Goal: Task Accomplishment & Management: Manage account settings

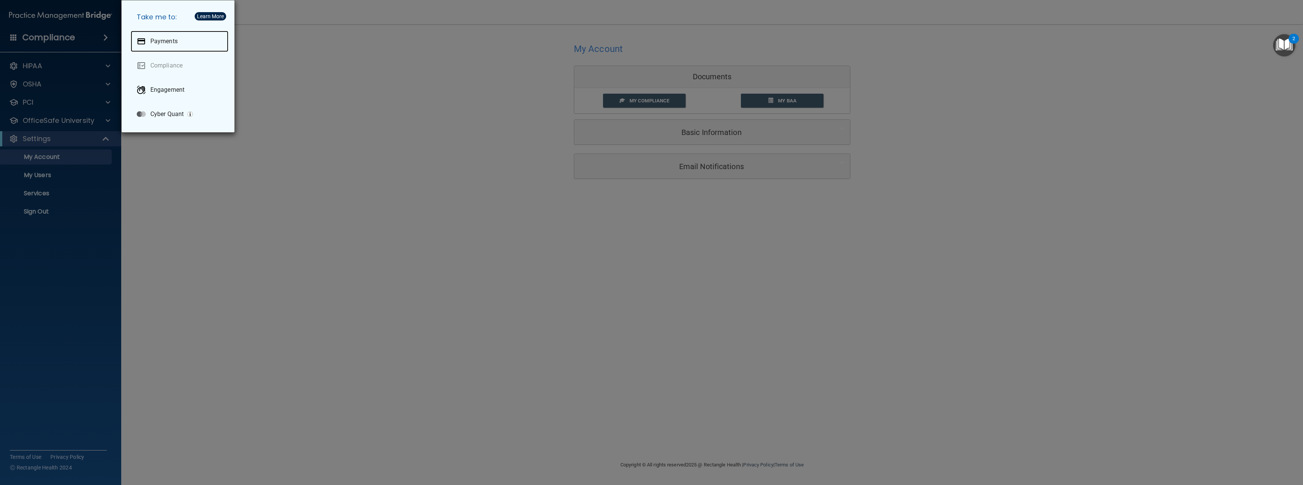
click at [131, 31] on link "Payments" at bounding box center [180, 41] width 98 height 21
click at [185, 38] on div "Payments" at bounding box center [180, 41] width 98 height 21
click at [371, 21] on div "Take me to: Payments Compliance Engagement Cyber Quant" at bounding box center [651, 242] width 1303 height 485
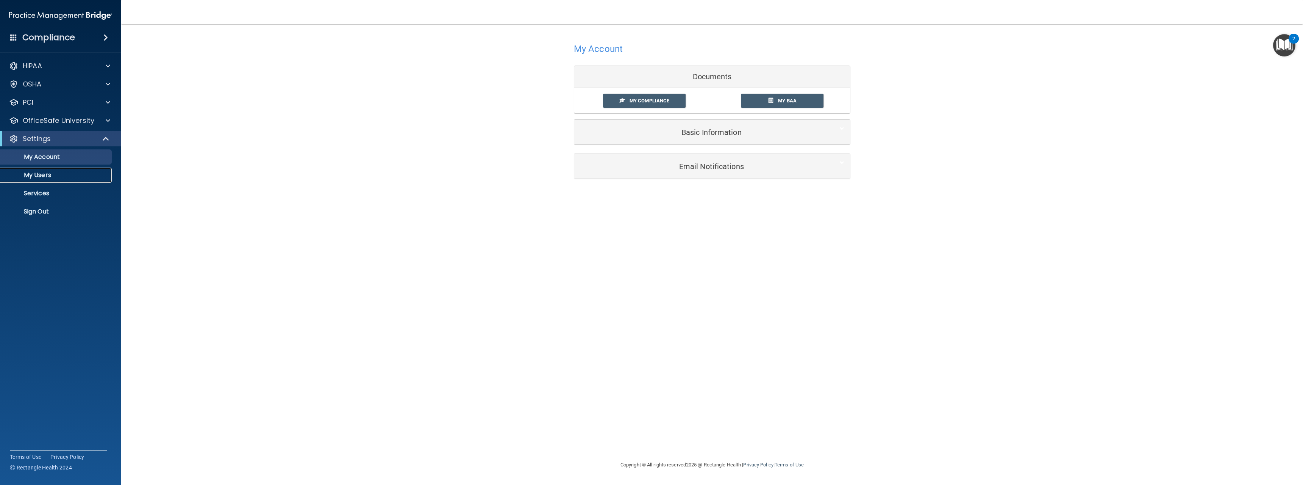
click at [37, 169] on link "My Users" at bounding box center [51, 174] width 119 height 15
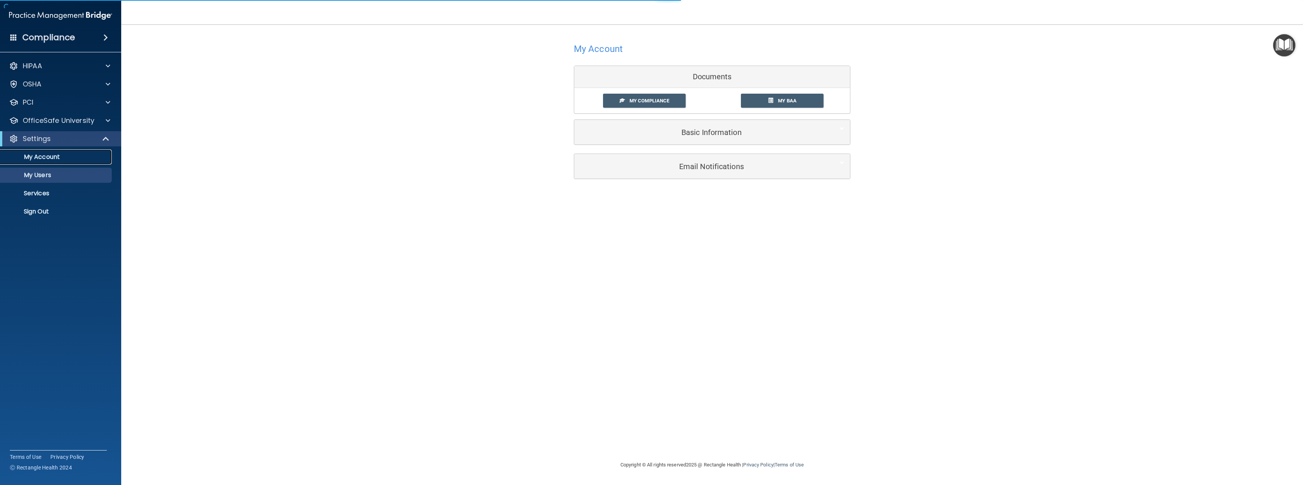
click at [42, 160] on p "My Account" at bounding box center [56, 157] width 103 height 8
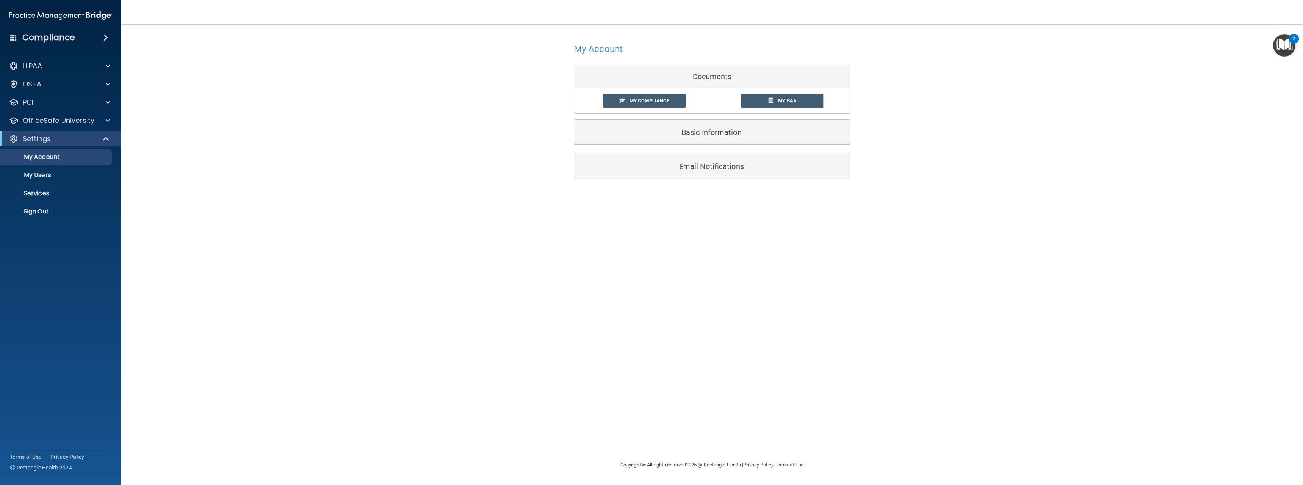
click at [103, 36] on span at bounding box center [105, 37] width 5 height 9
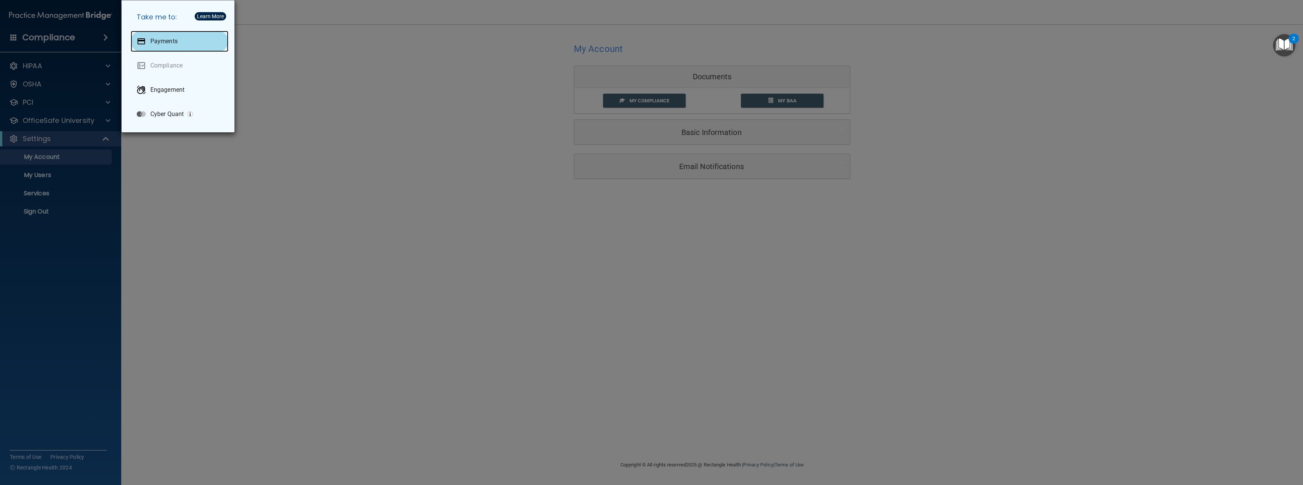
click at [147, 40] on div "Payments" at bounding box center [180, 41] width 98 height 21
click at [440, 89] on div "Take me to: Payments Compliance Engagement Cyber Quant" at bounding box center [651, 242] width 1303 height 485
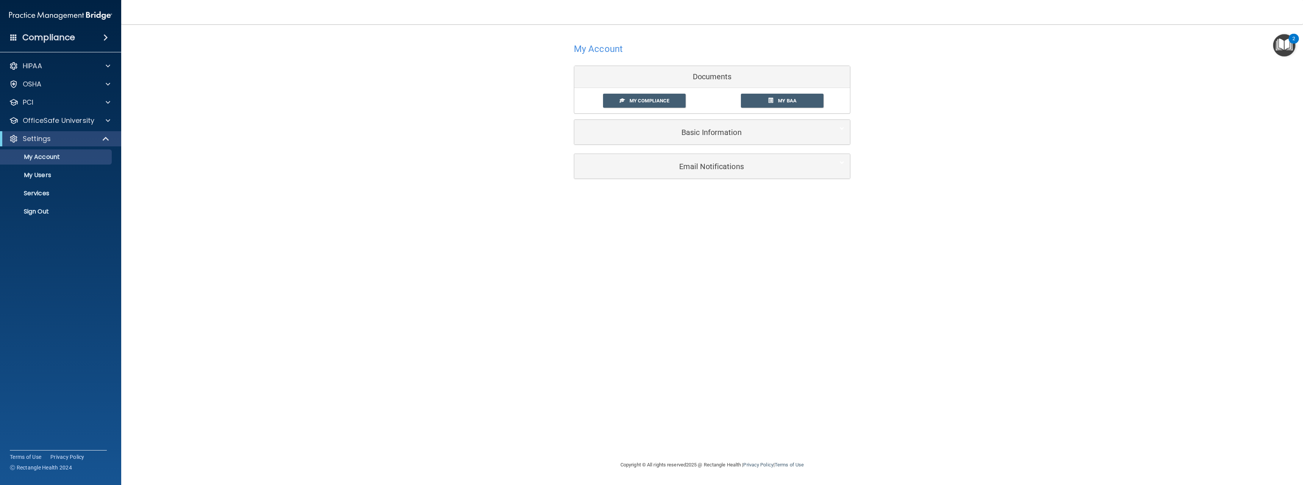
click at [626, 72] on div "Documents" at bounding box center [712, 77] width 276 height 22
click at [512, 103] on div "My Account Documents My Compliance My Compliance My BAA Basic Information Full …" at bounding box center [712, 110] width 1152 height 156
